Goal: Check status: Check status

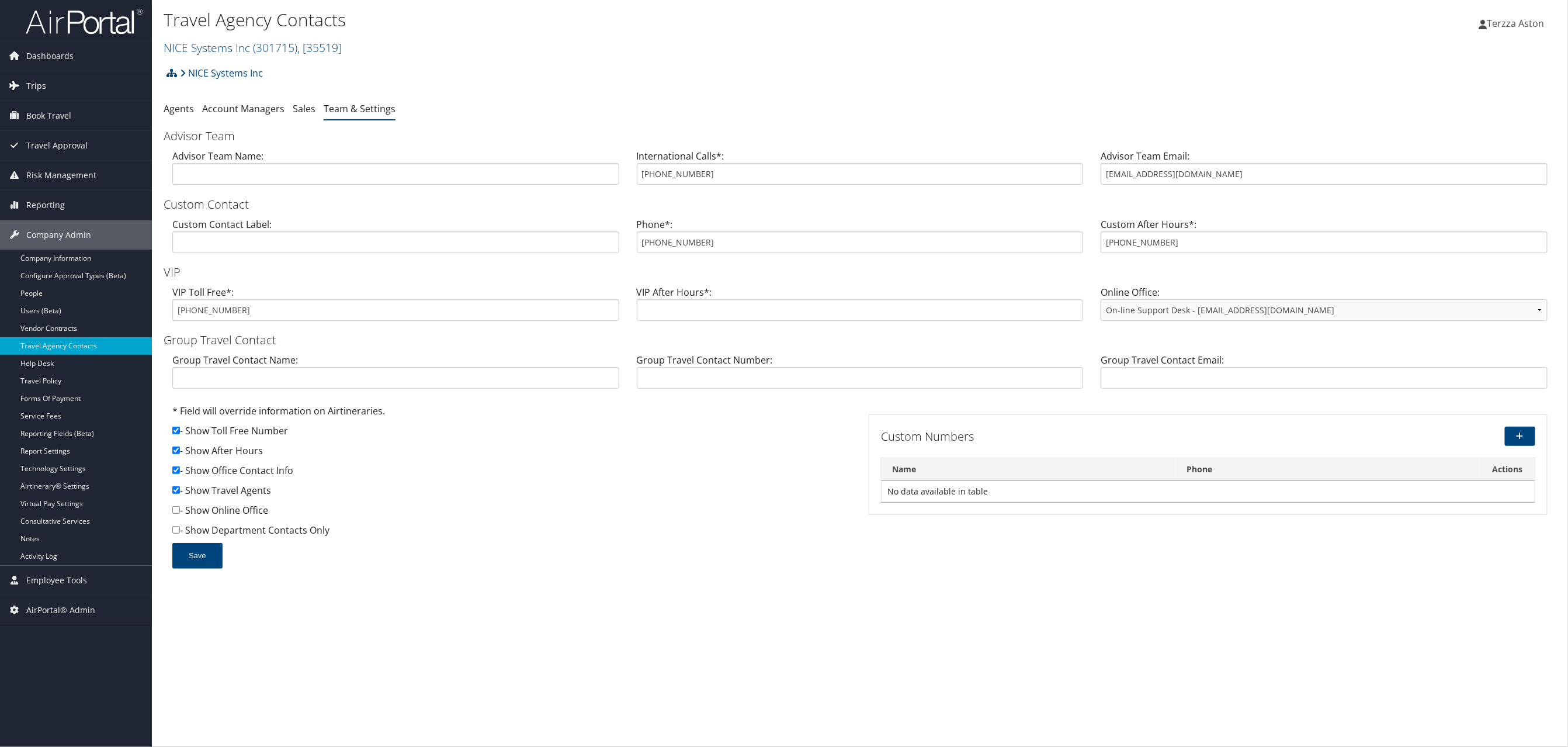
click at [42, 87] on span "Trips" at bounding box center [36, 85] width 20 height 29
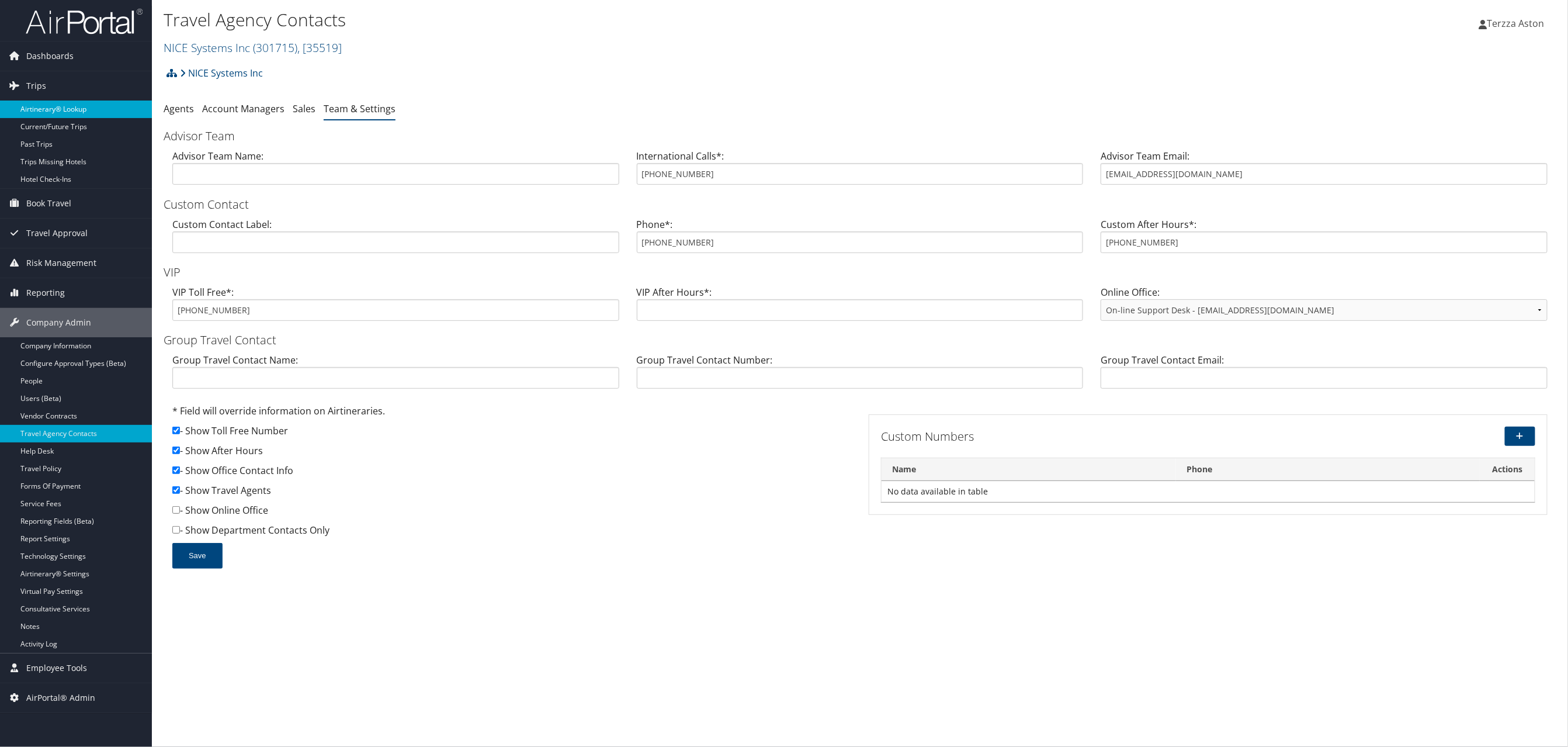
click at [62, 105] on link "Airtinerary® Lookup" at bounding box center [76, 109] width 152 height 18
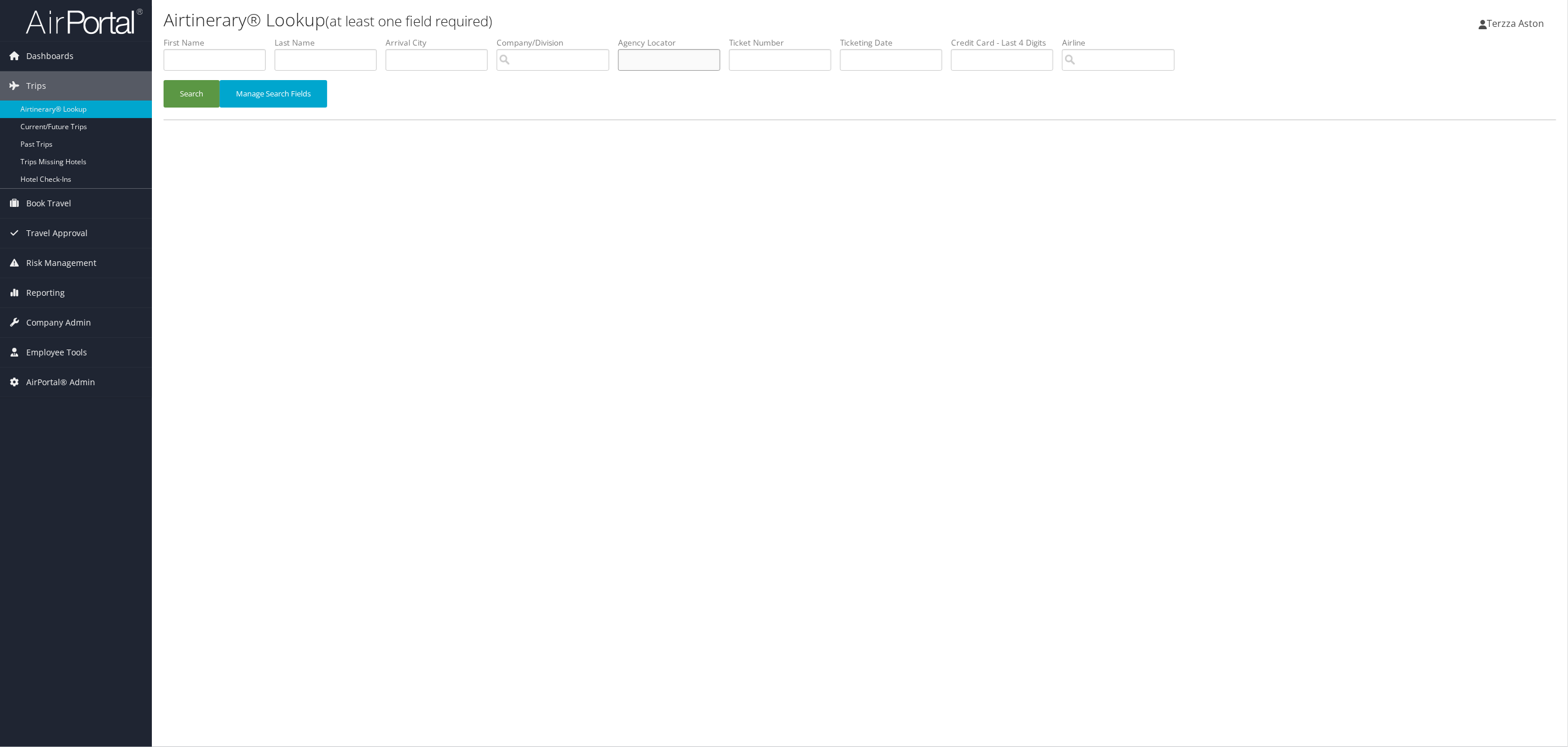
click at [666, 55] on input "text" at bounding box center [669, 59] width 102 height 22
type input "cjdgnw"
click at [164, 80] on button "Search" at bounding box center [192, 94] width 56 height 27
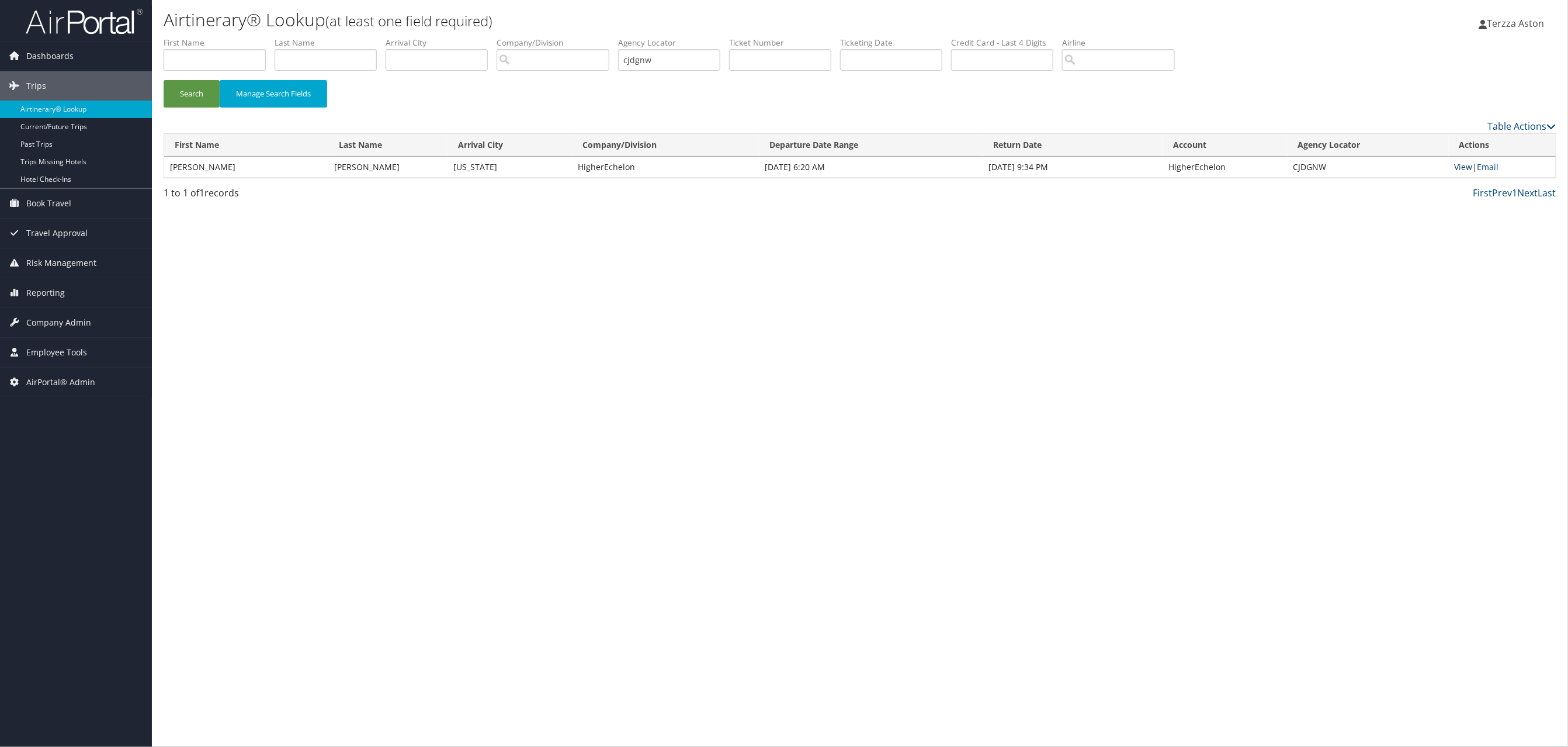
click at [1464, 169] on link "View" at bounding box center [1464, 166] width 18 height 11
click at [59, 324] on span "Company Admin" at bounding box center [58, 322] width 65 height 29
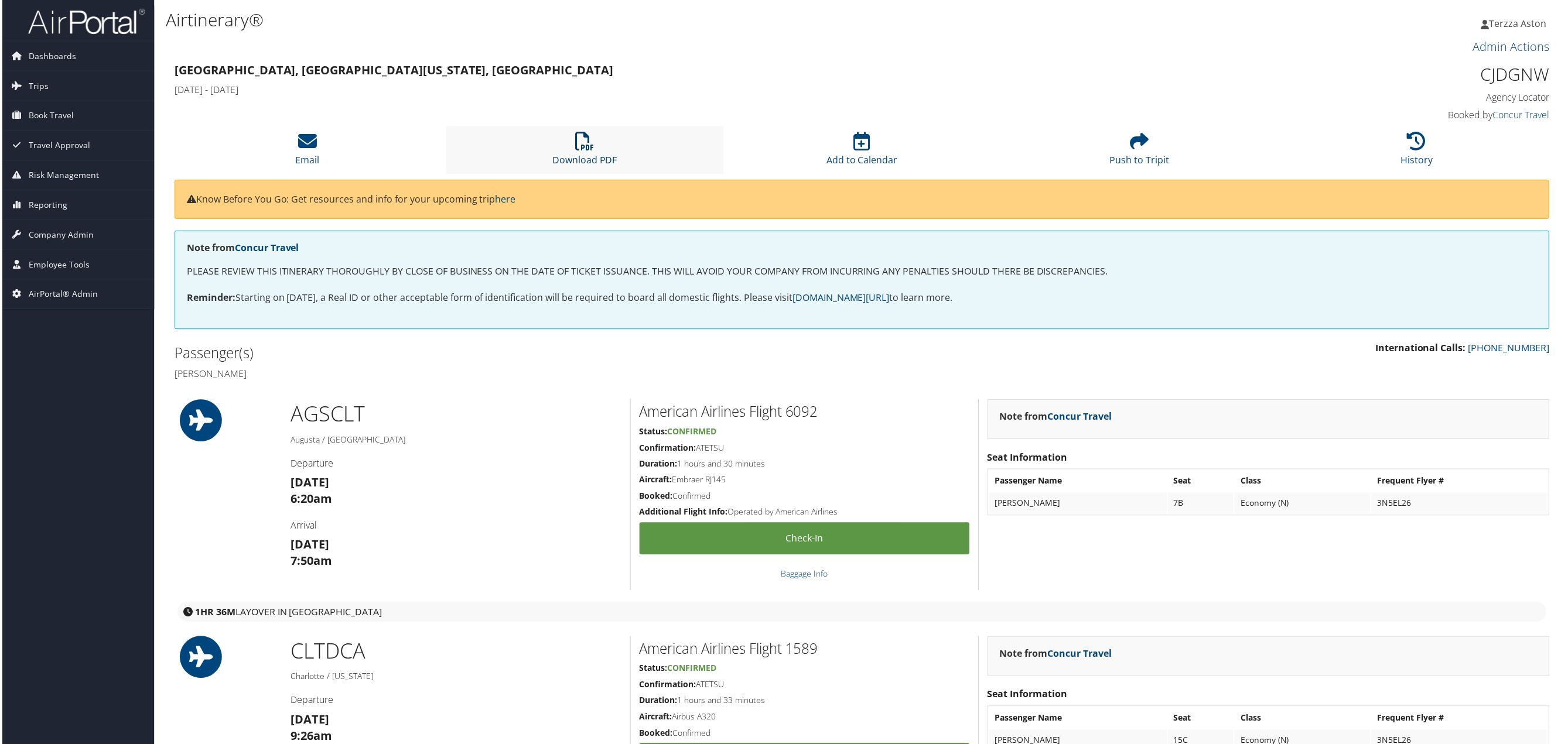
click at [576, 143] on icon at bounding box center [584, 142] width 19 height 19
